Goal: Task Accomplishment & Management: Complete application form

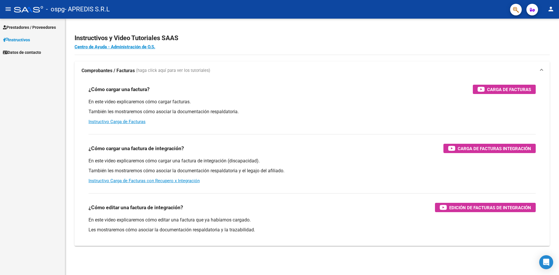
click at [33, 28] on span "Prestadores / Proveedores" at bounding box center [29, 27] width 53 height 6
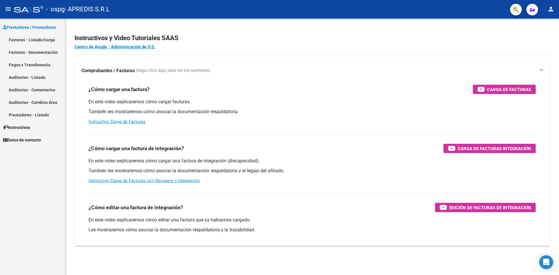
click at [32, 40] on link "Facturas - Listado/Carga" at bounding box center [32, 39] width 65 height 13
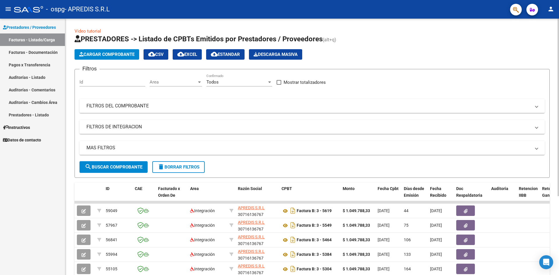
click at [110, 54] on span "Cargar Comprobante" at bounding box center [106, 54] width 55 height 5
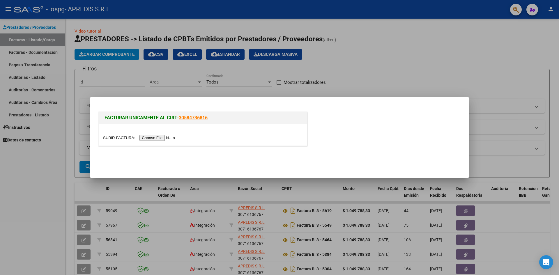
click at [155, 137] on input "file" at bounding box center [140, 138] width 74 height 6
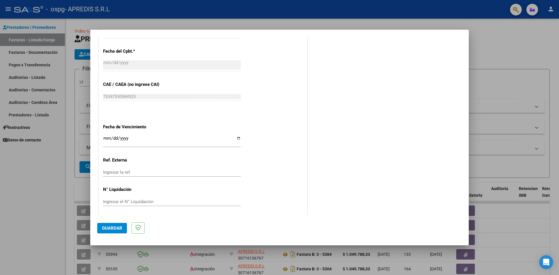
scroll to position [323, 0]
click at [237, 136] on input "Ingresar la fecha" at bounding box center [172, 138] width 138 height 9
type input "[DATE]"
click at [116, 227] on span "Guardar" at bounding box center [112, 228] width 20 height 5
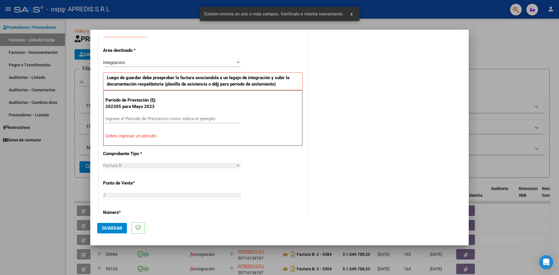
scroll to position [103, 0]
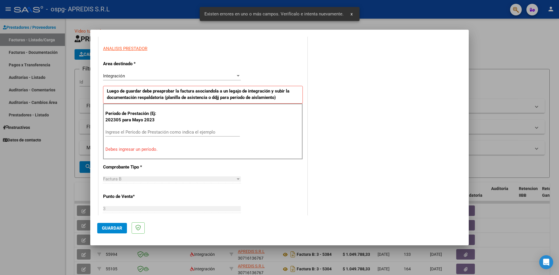
click at [136, 133] on input "Ingrese el Período de Prestación como indica el ejemplo" at bounding box center [172, 132] width 135 height 5
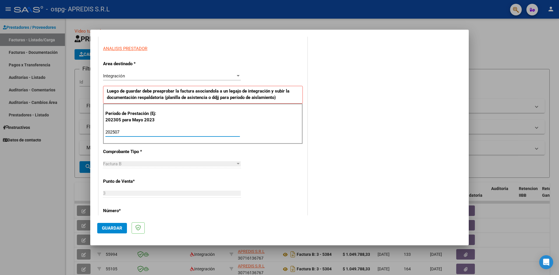
type input "202507"
click at [117, 229] on span "Guardar" at bounding box center [112, 228] width 20 height 5
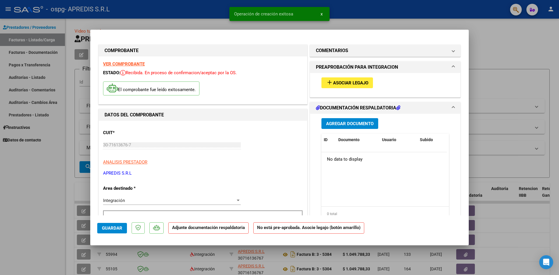
click at [354, 82] on span "Asociar Legajo" at bounding box center [350, 82] width 35 height 5
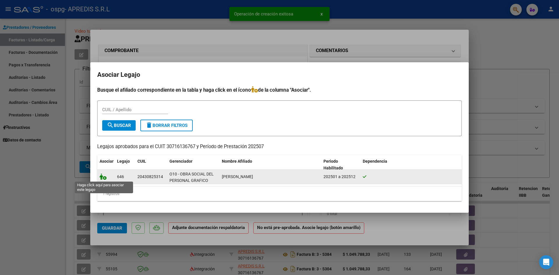
click at [103, 176] on icon at bounding box center [103, 177] width 7 height 6
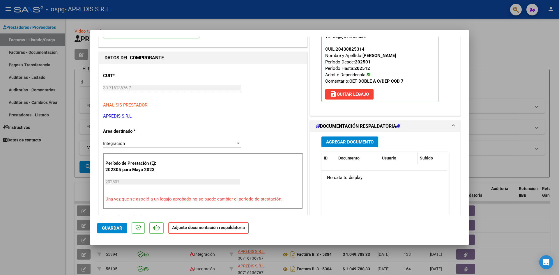
scroll to position [58, 0]
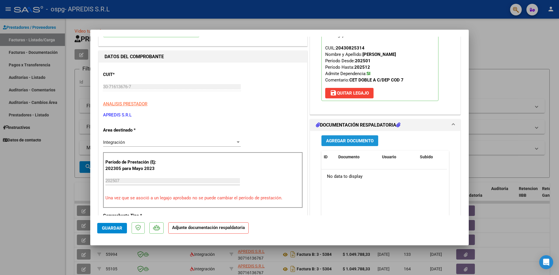
click at [335, 139] on span "Agregar Documento" at bounding box center [349, 140] width 47 height 5
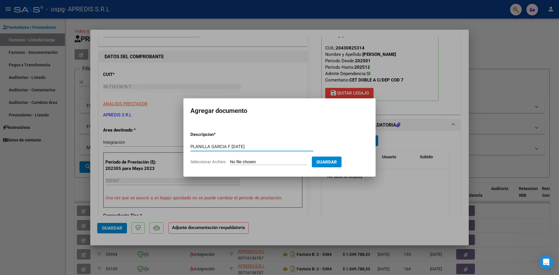
type input "PLANILLA GARCIA F [DATE]"
click at [258, 162] on input "Seleccionar Archivo" at bounding box center [268, 163] width 77 height 6
type input "C:\fakepath\planilla [PERSON_NAME].pdf"
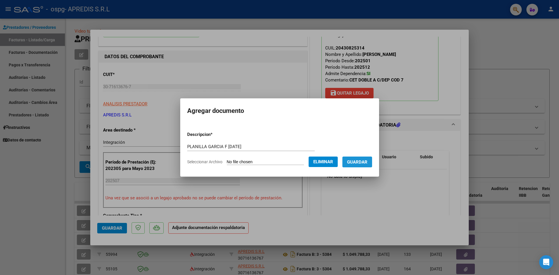
click at [360, 160] on span "Guardar" at bounding box center [357, 162] width 20 height 5
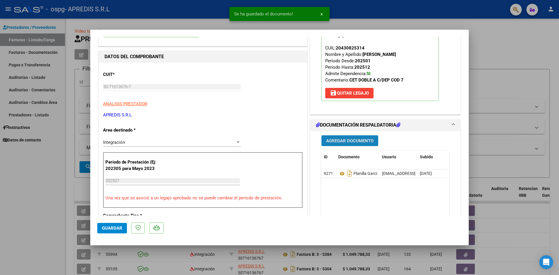
click at [349, 139] on span "Agregar Documento" at bounding box center [349, 140] width 47 height 5
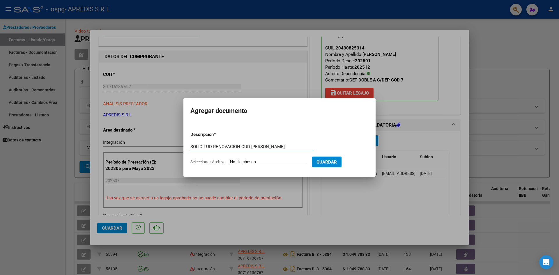
type input "SOLICITUD RENOVACION CUD [PERSON_NAME]"
click at [270, 163] on input "Seleccionar Archivo" at bounding box center [268, 163] width 77 height 6
type input "C:\fakepath\Solicitud de renovacion cud - [PERSON_NAME] 2.jpeg"
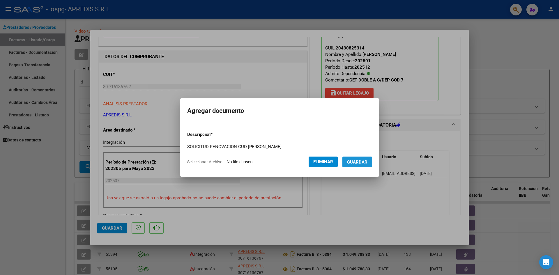
click at [365, 161] on span "Guardar" at bounding box center [357, 162] width 20 height 5
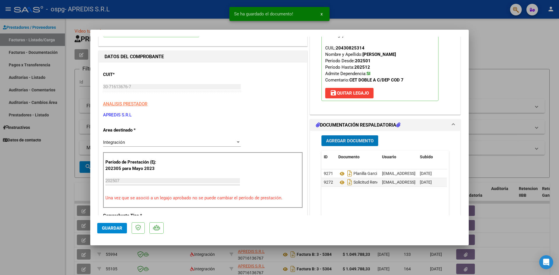
click at [331, 139] on span "Agregar Documento" at bounding box center [349, 140] width 47 height 5
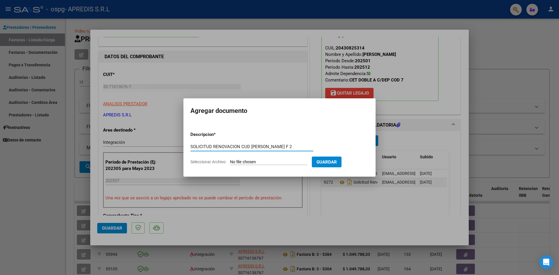
type input "SOLICITUD RENOVACION CUD [PERSON_NAME] F 2"
click at [266, 160] on input "Seleccionar Archivo" at bounding box center [268, 163] width 77 height 6
type input "C:\fakepath\Solicitud de renovacion cud - [PERSON_NAME].jpeg"
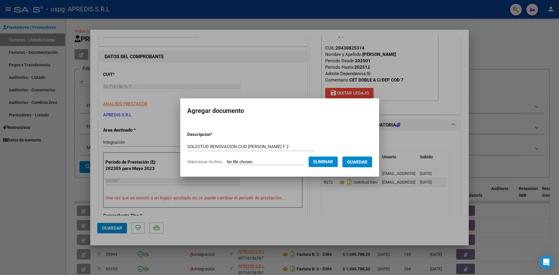
click at [364, 160] on span "Guardar" at bounding box center [357, 162] width 20 height 5
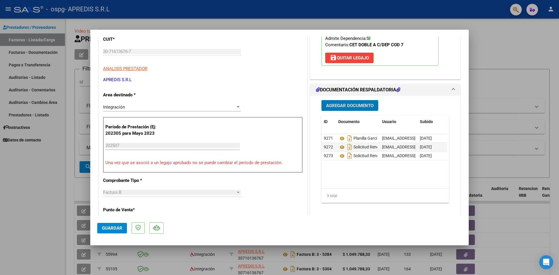
scroll to position [87, 0]
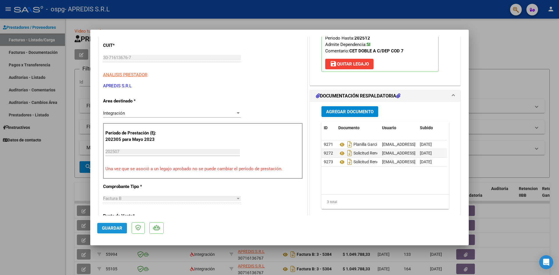
click at [113, 230] on span "Guardar" at bounding box center [112, 228] width 20 height 5
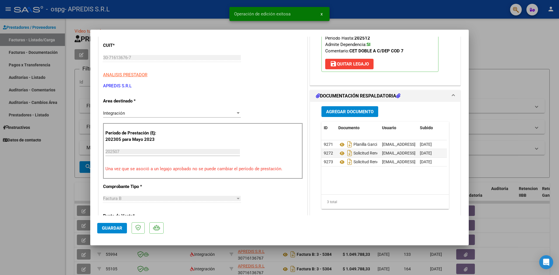
click at [491, 63] on div at bounding box center [279, 137] width 559 height 275
type input "$ 0,00"
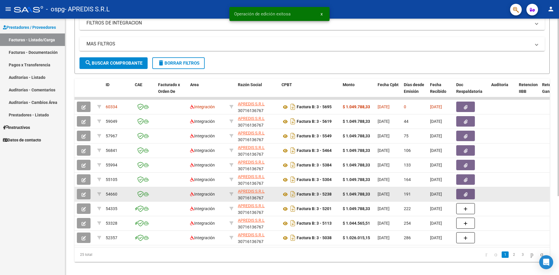
scroll to position [114, 0]
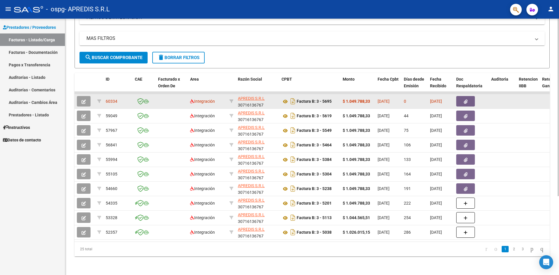
click at [467, 100] on icon "button" at bounding box center [466, 102] width 4 height 4
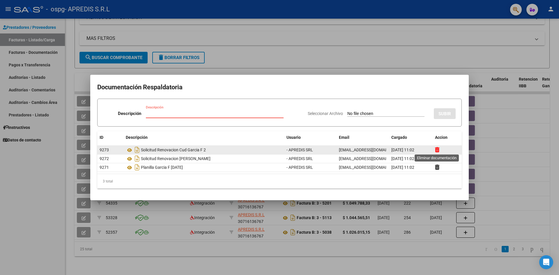
click at [438, 150] on icon at bounding box center [437, 150] width 4 height 6
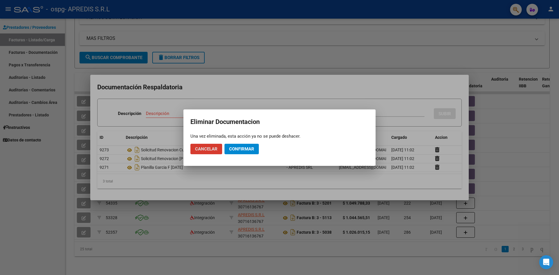
click at [242, 149] on span "Confirmar" at bounding box center [241, 148] width 25 height 5
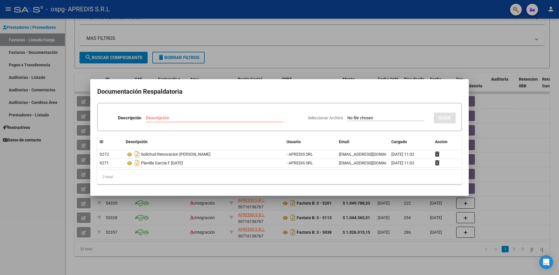
click at [519, 127] on div at bounding box center [279, 137] width 559 height 275
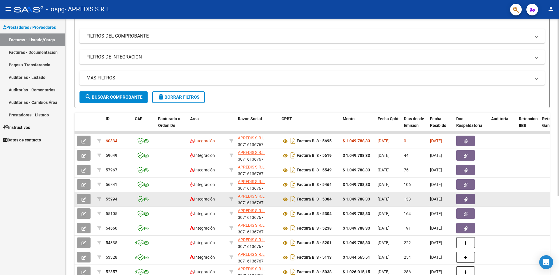
scroll to position [0, 0]
